Goal: Check status

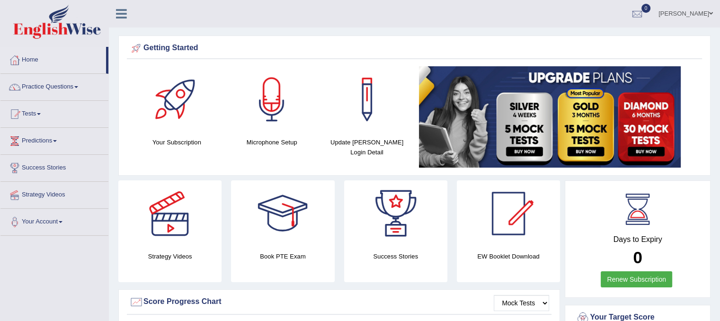
click at [36, 108] on link "Tests" at bounding box center [54, 113] width 108 height 24
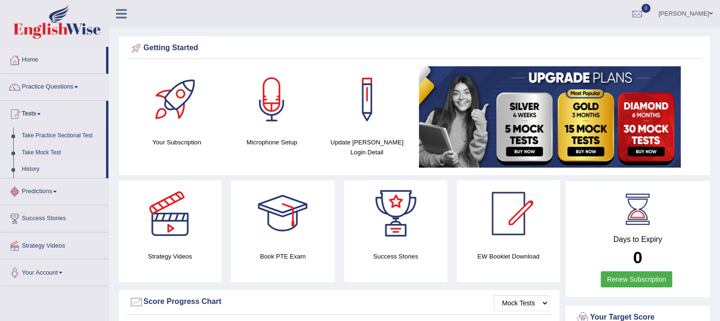
click at [25, 170] on link "History" at bounding box center [62, 169] width 89 height 17
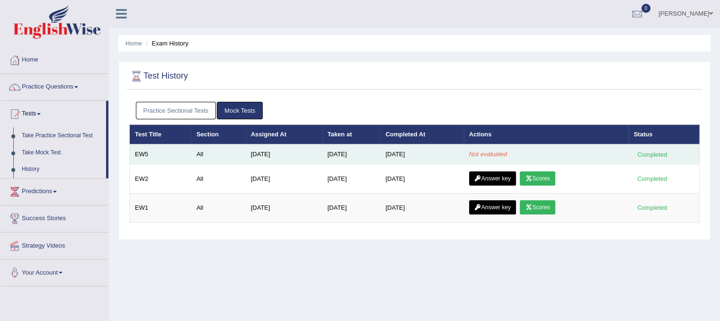
click at [469, 149] on td "Not evaluated" at bounding box center [546, 154] width 165 height 20
click at [481, 157] on td "Not evaluated" at bounding box center [546, 154] width 165 height 20
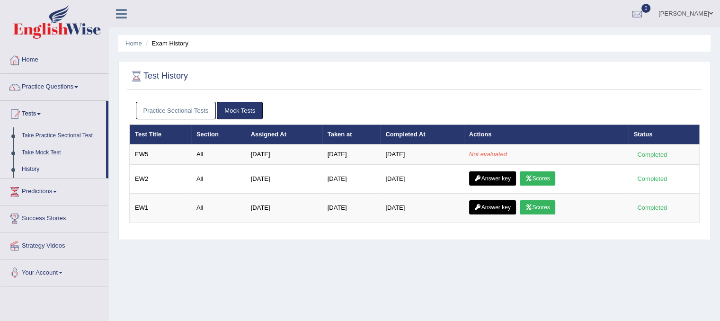
click at [605, 121] on div "Practice Sectional Tests Mock Tests" at bounding box center [414, 110] width 570 height 27
